Goal: Transaction & Acquisition: Download file/media

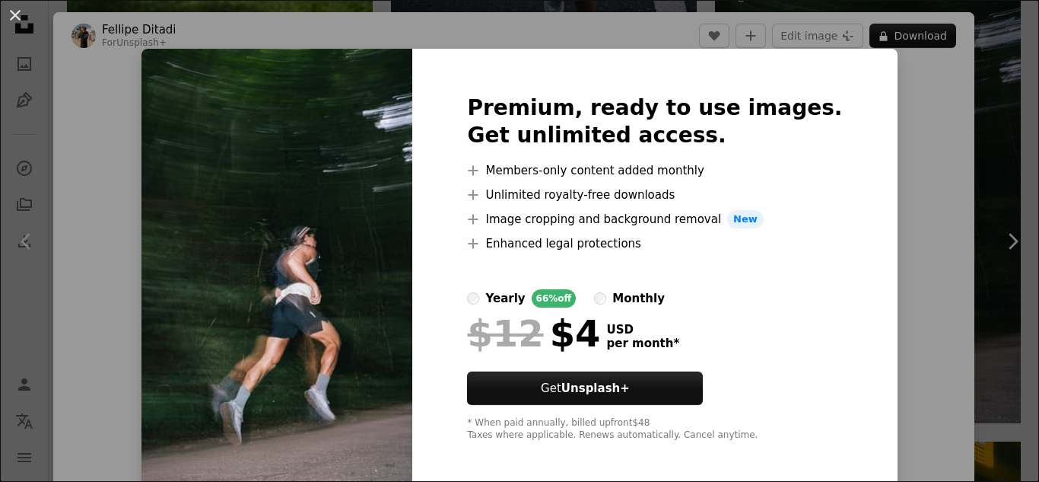
scroll to position [89, 0]
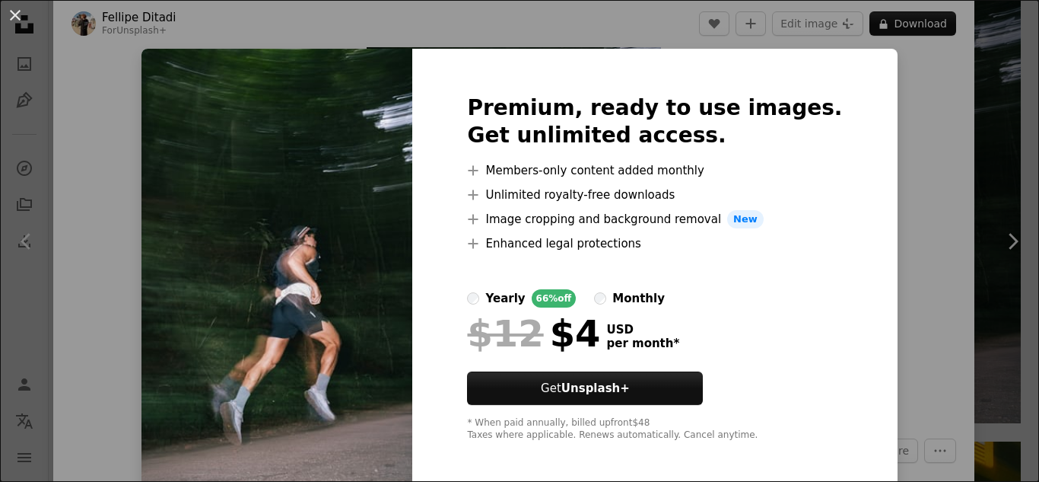
click at [863, 291] on div "An X shape Premium, ready to use images. Get unlimited access. A plus sign Memb…" at bounding box center [519, 241] width 1039 height 482
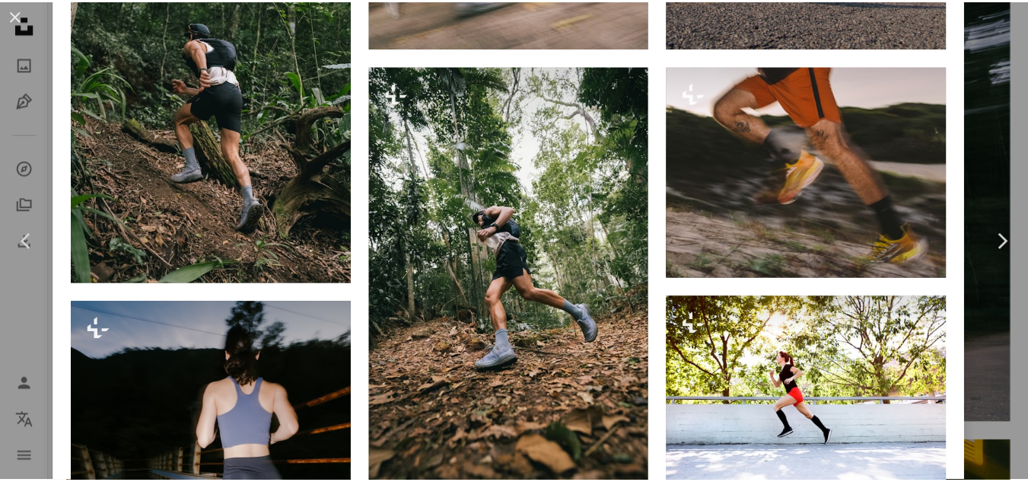
scroll to position [2481, 0]
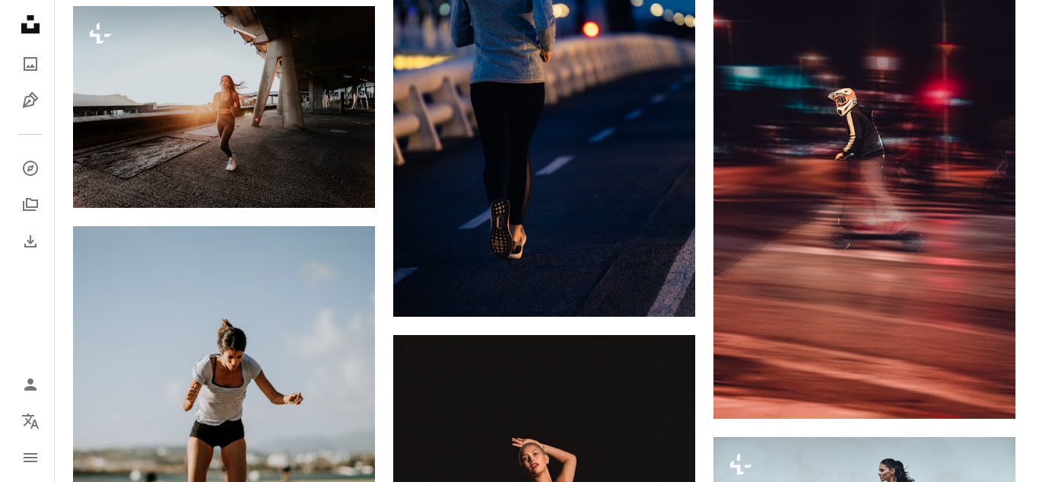
scroll to position [7106, 0]
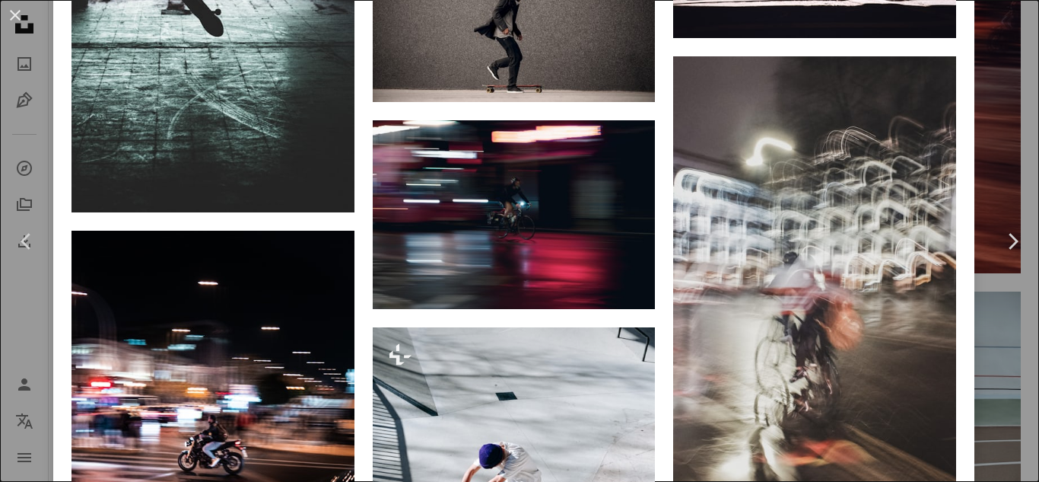
scroll to position [4524, 0]
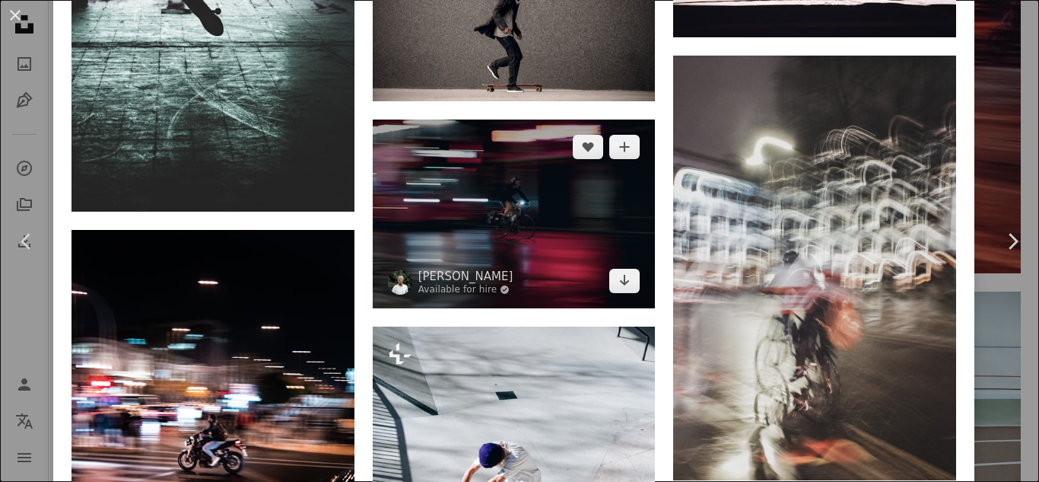
click at [507, 174] on img at bounding box center [514, 213] width 283 height 189
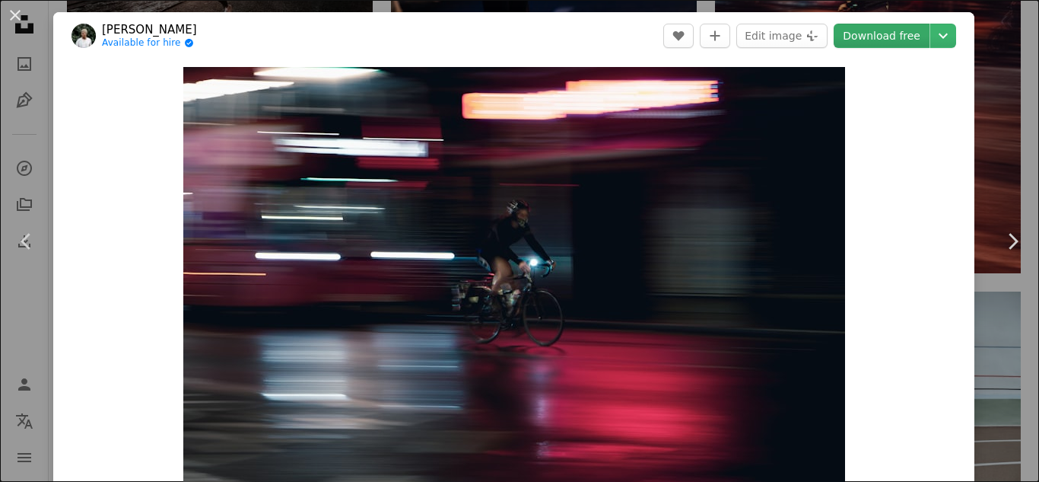
click at [866, 40] on link "Download free" at bounding box center [882, 36] width 96 height 24
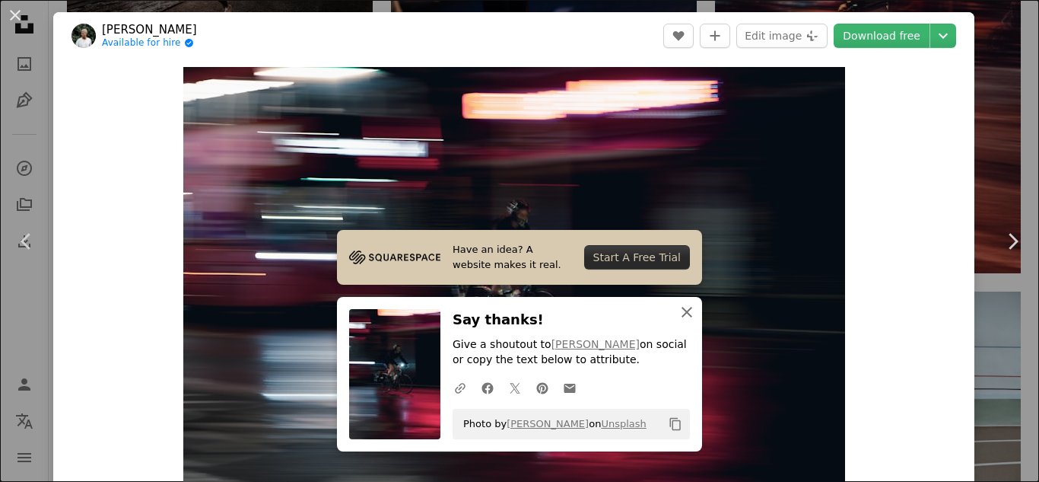
click at [679, 316] on icon "An X shape" at bounding box center [687, 312] width 18 height 18
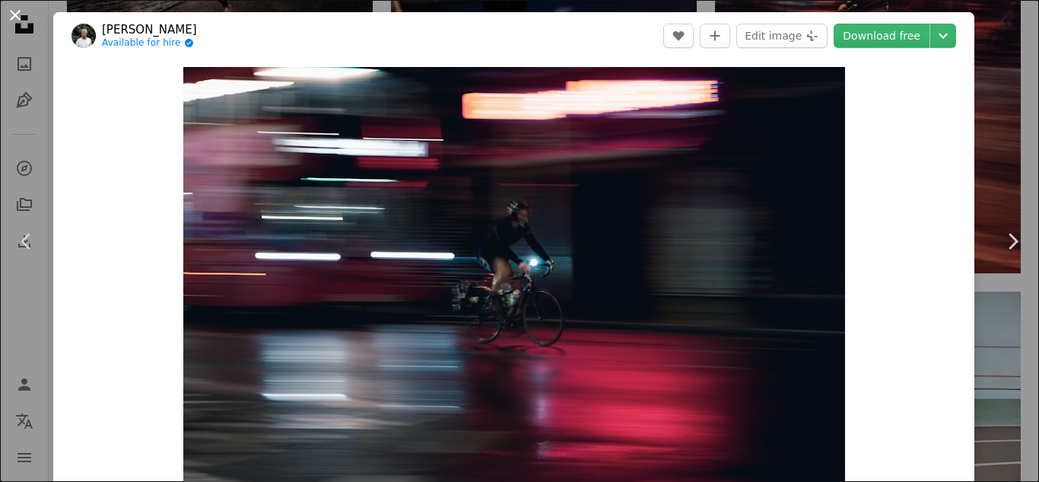
click at [6, 14] on button "An X shape" at bounding box center [15, 15] width 18 height 18
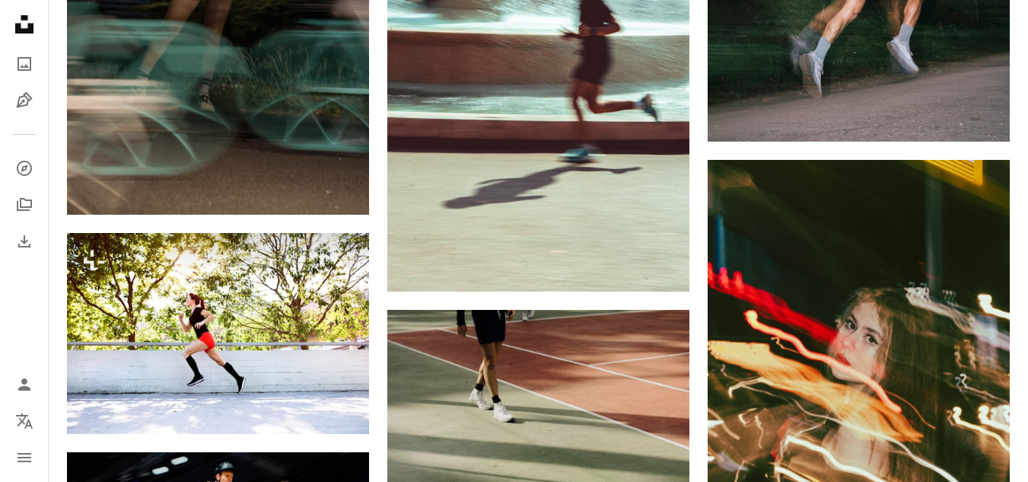
scroll to position [6098, 0]
